Goal: Use online tool/utility: Use online tool/utility

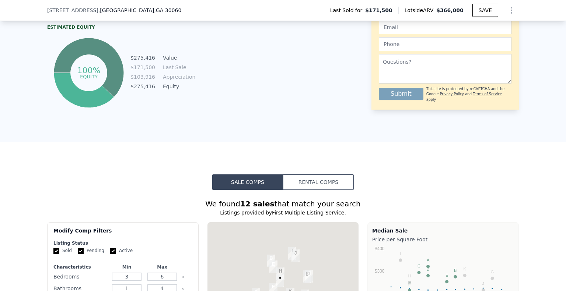
scroll to position [550, 0]
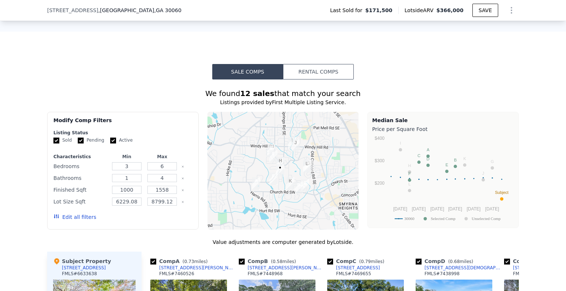
click at [327, 78] on button "Rental Comps" at bounding box center [318, 71] width 71 height 15
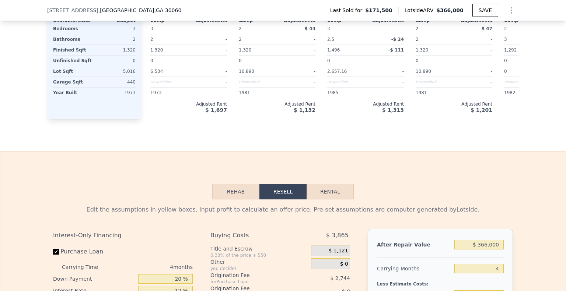
scroll to position [992, 0]
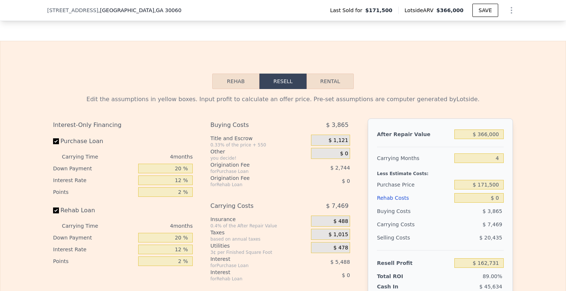
click at [339, 89] on button "Rental" at bounding box center [329, 81] width 47 height 15
select select "30"
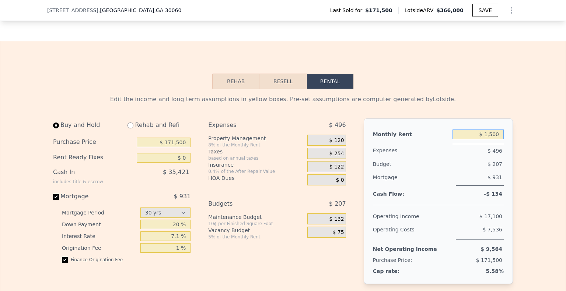
click at [487, 139] on input "$ 1,500" at bounding box center [477, 135] width 51 height 10
click at [171, 147] on input "$ 171,500" at bounding box center [164, 143] width 54 height 10
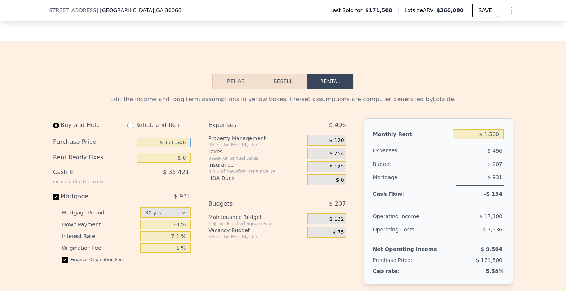
click at [171, 147] on input "$ 171,500" at bounding box center [164, 143] width 54 height 10
type input "$ 250,000"
click at [482, 139] on input "$ 1,500" at bounding box center [477, 135] width 51 height 10
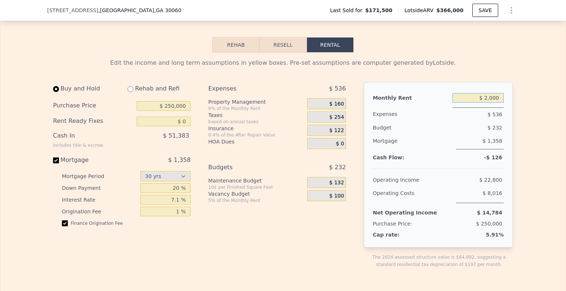
scroll to position [1029, 0]
drag, startPoint x: 280, startPoint y: 239, endPoint x: 435, endPoint y: 151, distance: 179.0
click at [280, 239] on div "Expenses $ 536 Property Management 8% of the Monthly Rent $ 160 Taxes based on …" at bounding box center [279, 181] width 143 height 198
type input "$ 1,500"
click at [339, 107] on span "$ 120" at bounding box center [336, 104] width 15 height 7
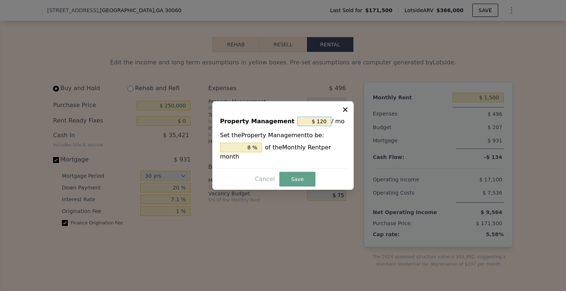
click at [304, 125] on input "$ 120" at bounding box center [314, 122] width 34 height 10
click at [311, 125] on input "$ 120" at bounding box center [314, 122] width 34 height 10
click at [329, 126] on input "$ 120" at bounding box center [314, 122] width 34 height 10
click at [325, 126] on input "$ 120" at bounding box center [314, 122] width 34 height 10
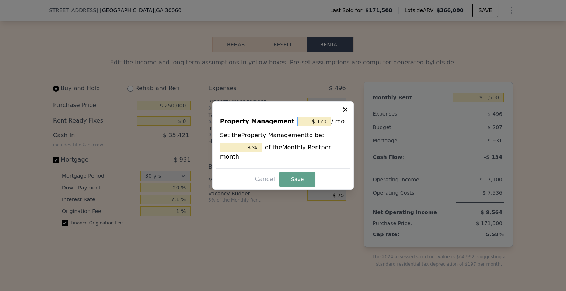
click at [325, 126] on input "$ 120" at bounding box center [314, 122] width 34 height 10
type input "$ 0"
type input "0 %"
type input "$ 0"
click at [306, 179] on button "Save" at bounding box center [297, 179] width 36 height 15
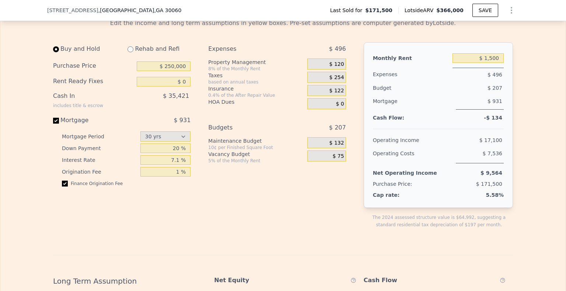
scroll to position [1068, 0]
click at [490, 63] on input "$ 1,500" at bounding box center [477, 58] width 51 height 10
click at [487, 63] on input "$ 1,500" at bounding box center [477, 58] width 51 height 10
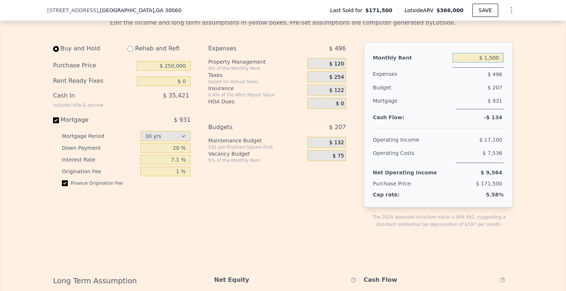
click at [488, 63] on input "$ 1,500" at bounding box center [477, 58] width 51 height 10
click at [181, 74] on div "Purchase Price $ 250,000" at bounding box center [121, 65] width 137 height 15
click at [181, 71] on input "$ 250,000" at bounding box center [164, 66] width 54 height 10
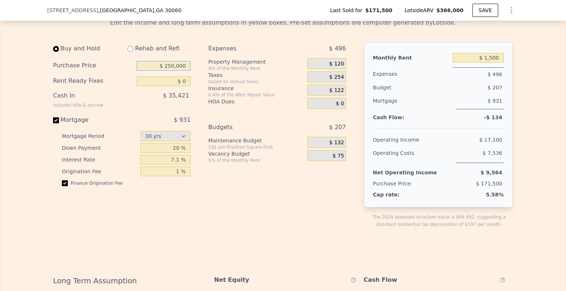
click at [180, 71] on input "$ 250,000" at bounding box center [164, 66] width 54 height 10
click at [484, 59] on div "Monthly Rent $ 1,500 Expenses $ 496 Budget $ 207 Mortgage $ 1,358 Cash Flow: -$…" at bounding box center [438, 125] width 149 height 166
click at [491, 63] on input "$ 1,500" at bounding box center [477, 58] width 51 height 10
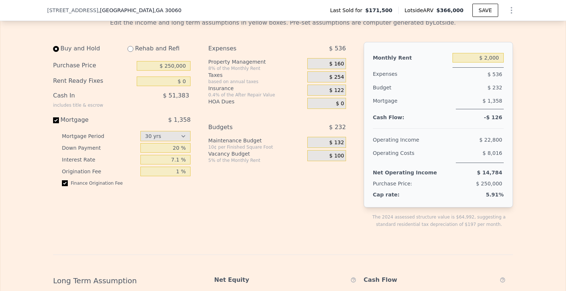
click at [343, 73] on div "Expenses $ 536 Property Management 8% of the Monthly Rent $ 160 Taxes based on …" at bounding box center [279, 141] width 143 height 198
click at [338, 67] on span "$ 160" at bounding box center [336, 64] width 15 height 7
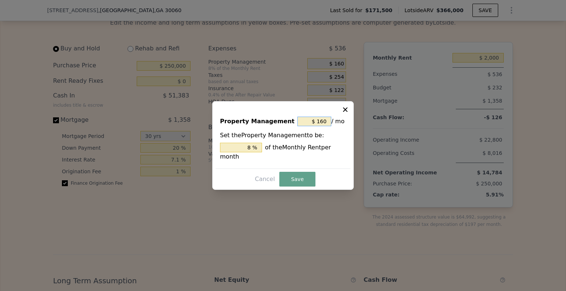
click at [321, 124] on input "$ 160" at bounding box center [314, 122] width 34 height 10
type input "$ 1,500"
type input "$ 0"
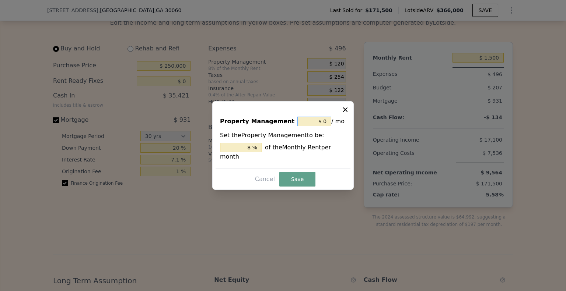
type input "0 %"
type input "$ 0"
click at [301, 178] on button "Save" at bounding box center [297, 179] width 36 height 15
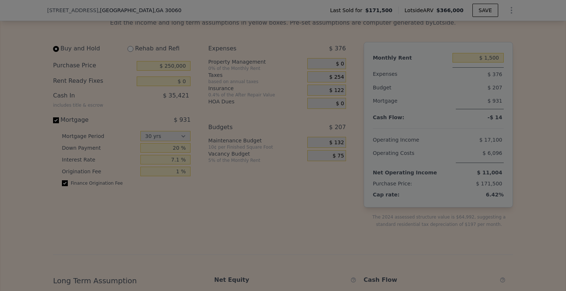
click at [171, 75] on div at bounding box center [283, 145] width 566 height 291
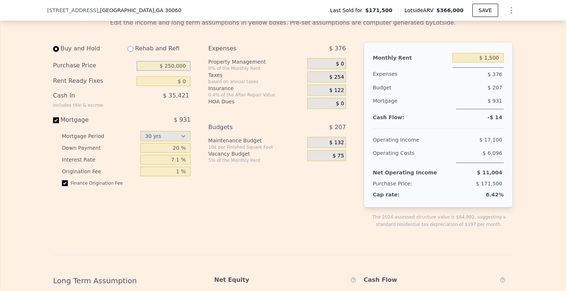
click at [171, 71] on input "$ 250,000" at bounding box center [164, 66] width 54 height 10
type input "$ 200,000"
click at [480, 63] on input "$ 1,500" at bounding box center [477, 58] width 51 height 10
click at [488, 63] on input "$ 1,500" at bounding box center [477, 58] width 51 height 10
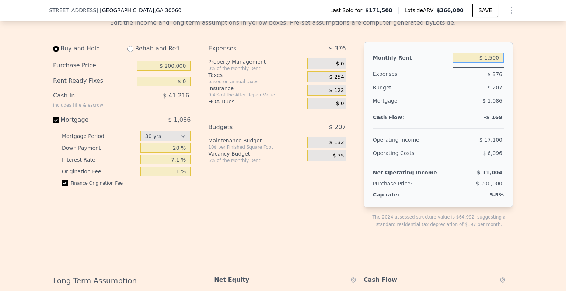
click at [488, 63] on input "$ 1,500" at bounding box center [477, 58] width 51 height 10
click at [488, 63] on input "$ 21,500" at bounding box center [477, 58] width 51 height 10
click at [166, 71] on input "$ 200,000" at bounding box center [164, 66] width 54 height 10
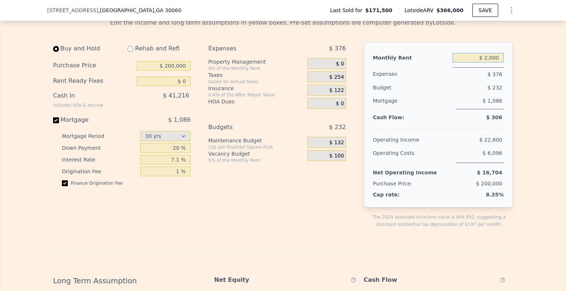
click at [488, 63] on input "$ 2,000" at bounding box center [477, 58] width 51 height 10
type input "$ 1,500"
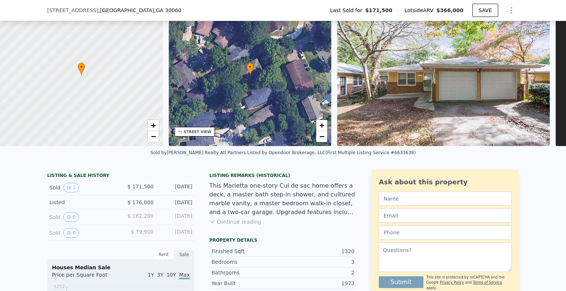
scroll to position [0, 0]
